Goal: Find specific page/section: Find specific page/section

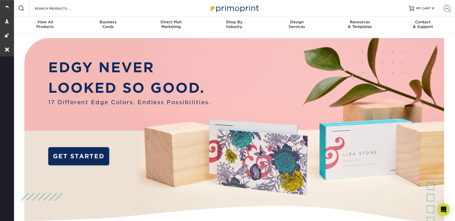
click at [450, 9] on span at bounding box center [447, 8] width 7 height 7
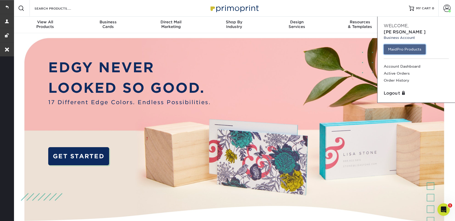
click at [413, 44] on link "MaidPro Products" at bounding box center [405, 49] width 42 height 10
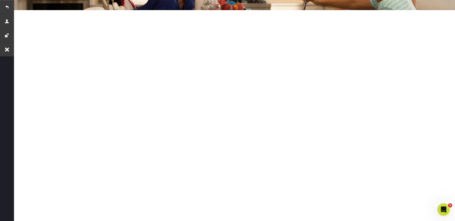
scroll to position [97, 0]
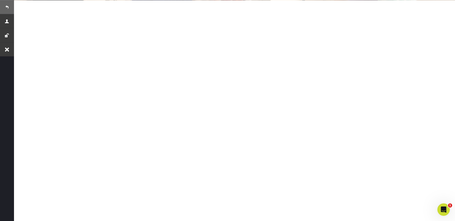
click at [11, 8] on link at bounding box center [7, 7] width 14 height 14
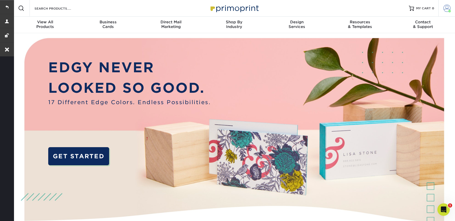
click at [445, 8] on span at bounding box center [447, 8] width 7 height 7
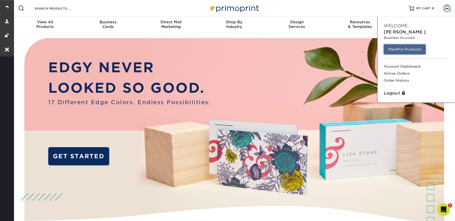
click at [405, 44] on link "MaidPro Products" at bounding box center [405, 49] width 42 height 10
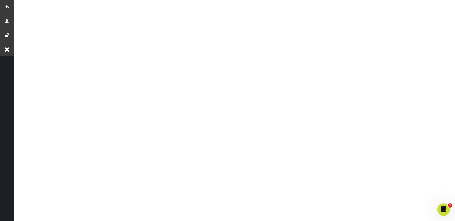
scroll to position [258, 0]
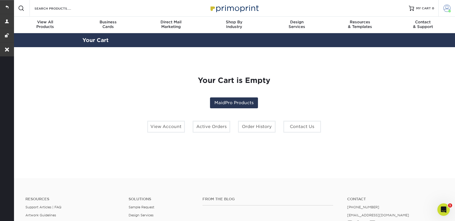
click at [443, 7] on link "Account" at bounding box center [447, 8] width 17 height 17
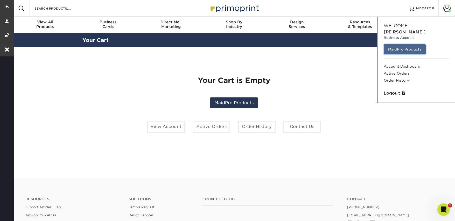
click at [404, 44] on link "MaidPro Products" at bounding box center [405, 49] width 42 height 10
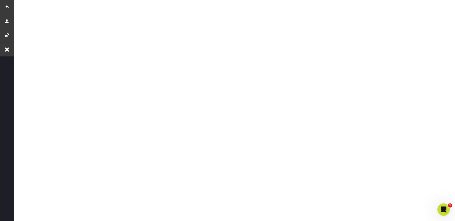
scroll to position [97, 0]
click at [3, 4] on link at bounding box center [7, 7] width 14 height 14
